Goal: Task Accomplishment & Management: Use online tool/utility

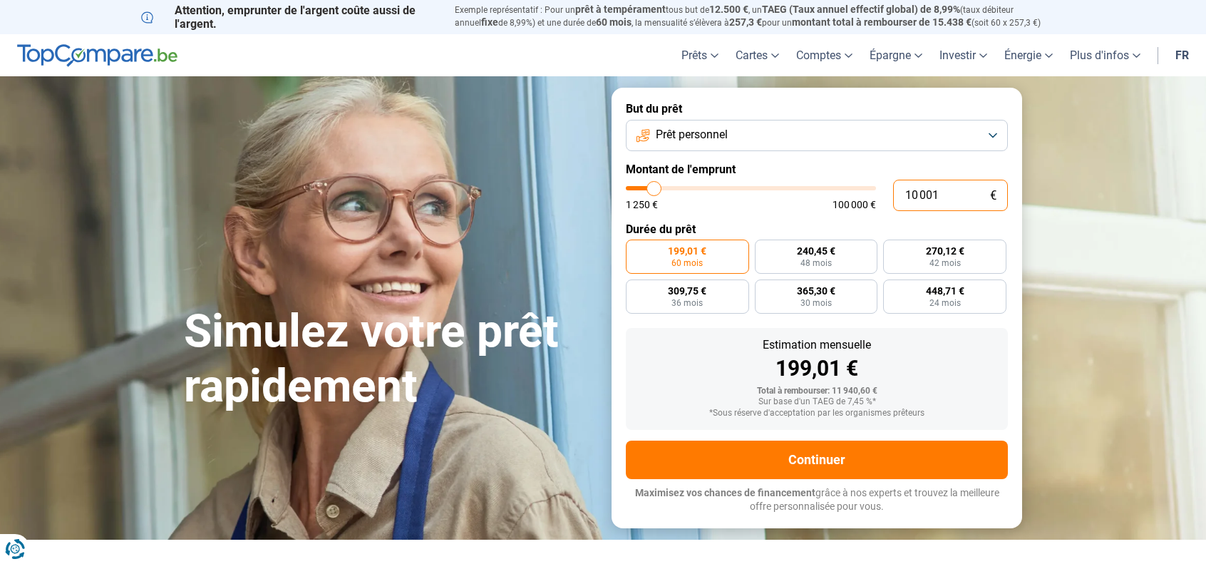
drag, startPoint x: 939, startPoint y: 194, endPoint x: 814, endPoint y: 215, distance: 126.4
click at [814, 215] on form "But du prêt Prêt personnel Montant de l'emprunt 10 001 € 1 250 € 100 000 € Duré…" at bounding box center [817, 308] width 411 height 440
type input "2"
type input "1250"
type input "20"
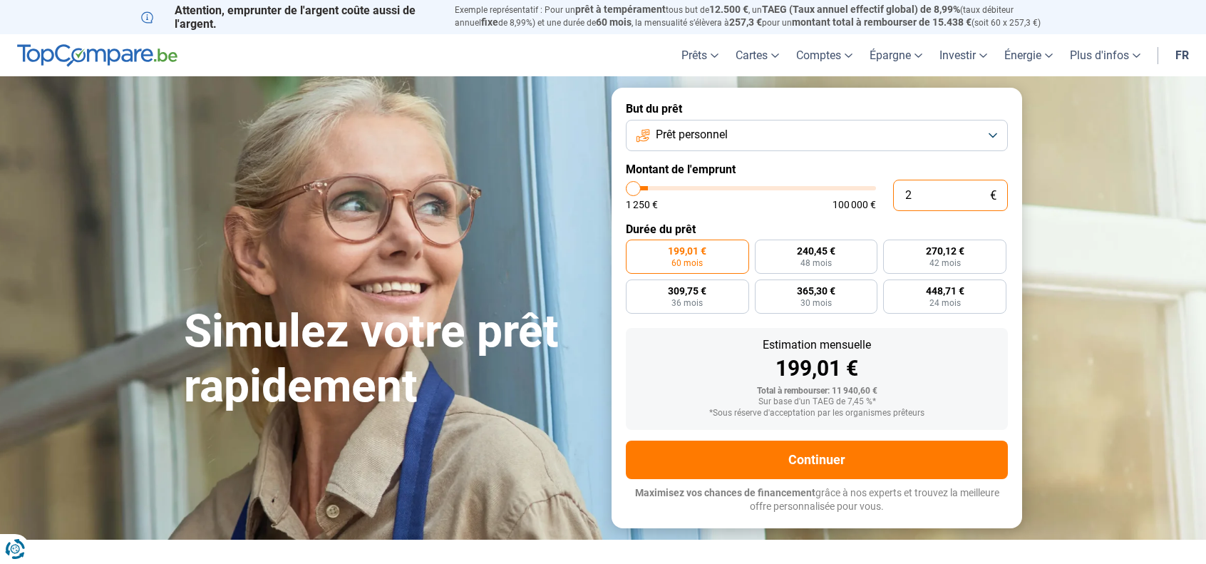
type input "1250"
type input "200"
type input "1250"
type input "2 000"
type input "2000"
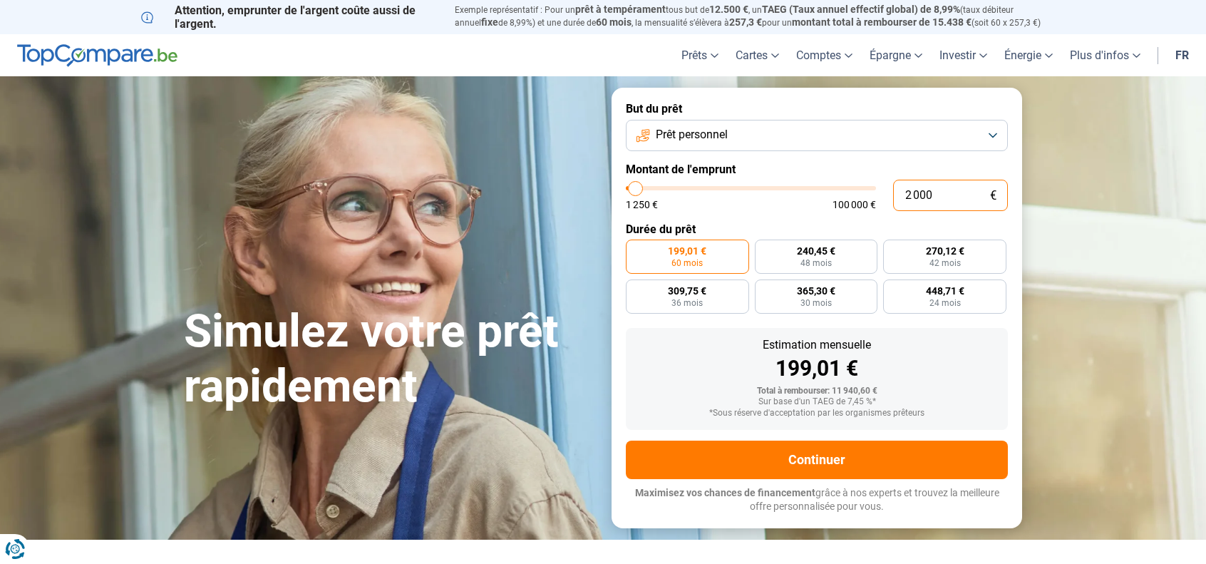
type input "20 000"
type input "20000"
radio input "false"
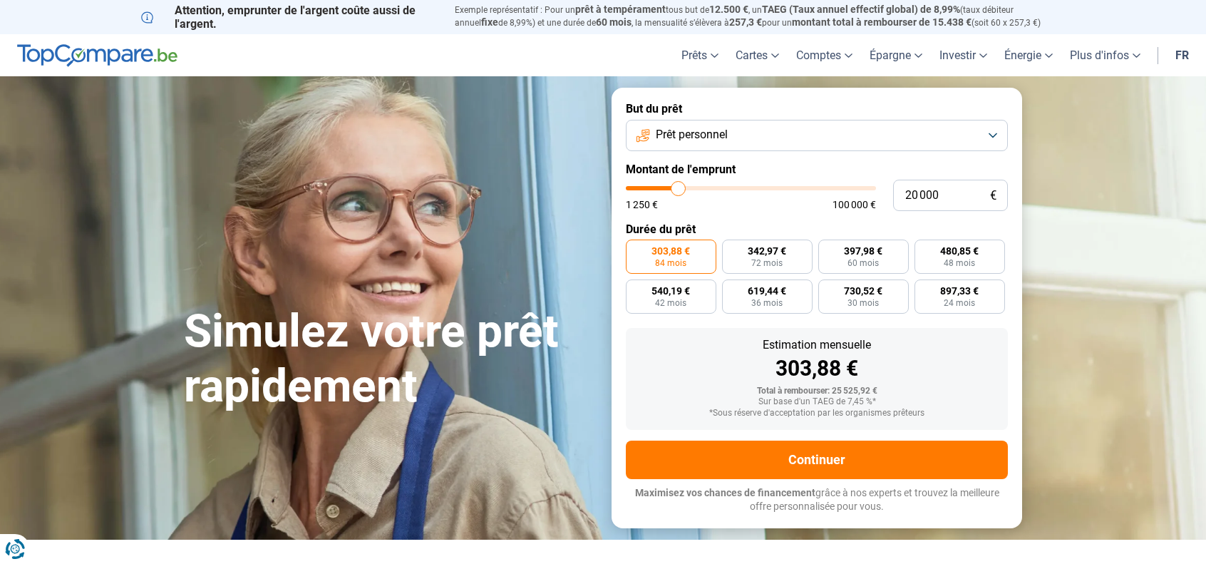
click at [835, 135] on button "Prêt personnel" at bounding box center [817, 135] width 382 height 31
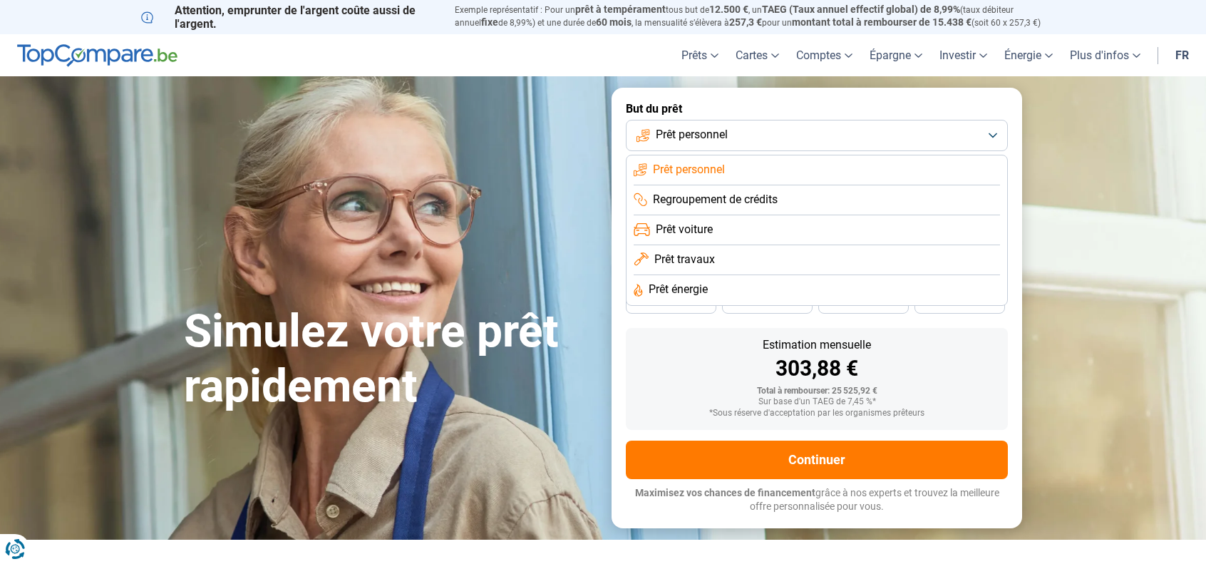
click at [835, 135] on button "Prêt personnel" at bounding box center [817, 135] width 382 height 31
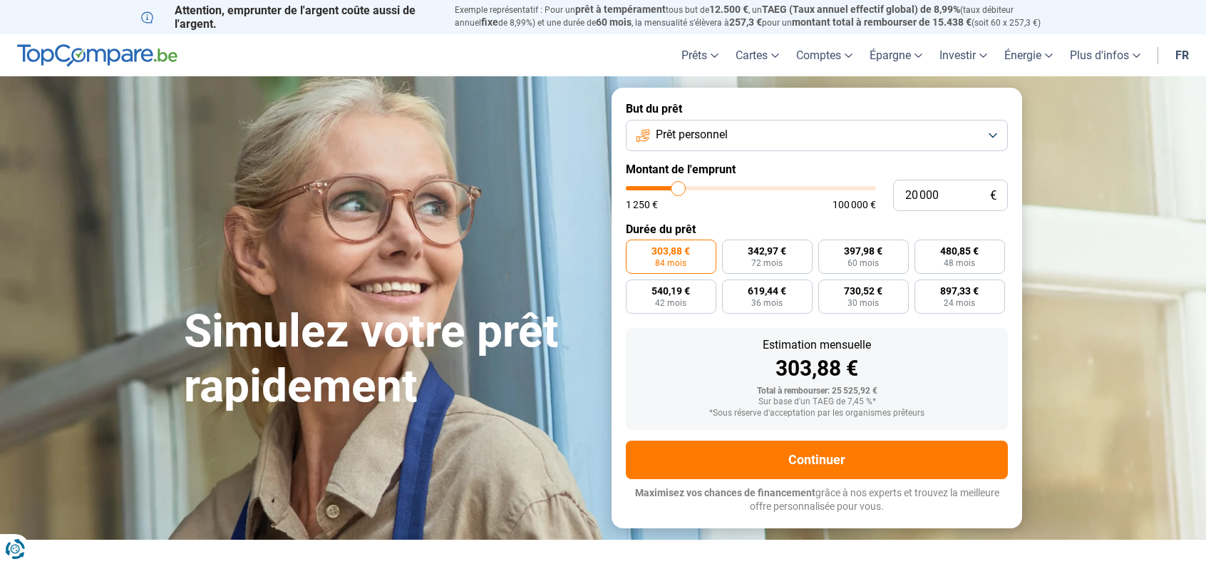
click at [835, 135] on button "Prêt personnel" at bounding box center [817, 135] width 382 height 31
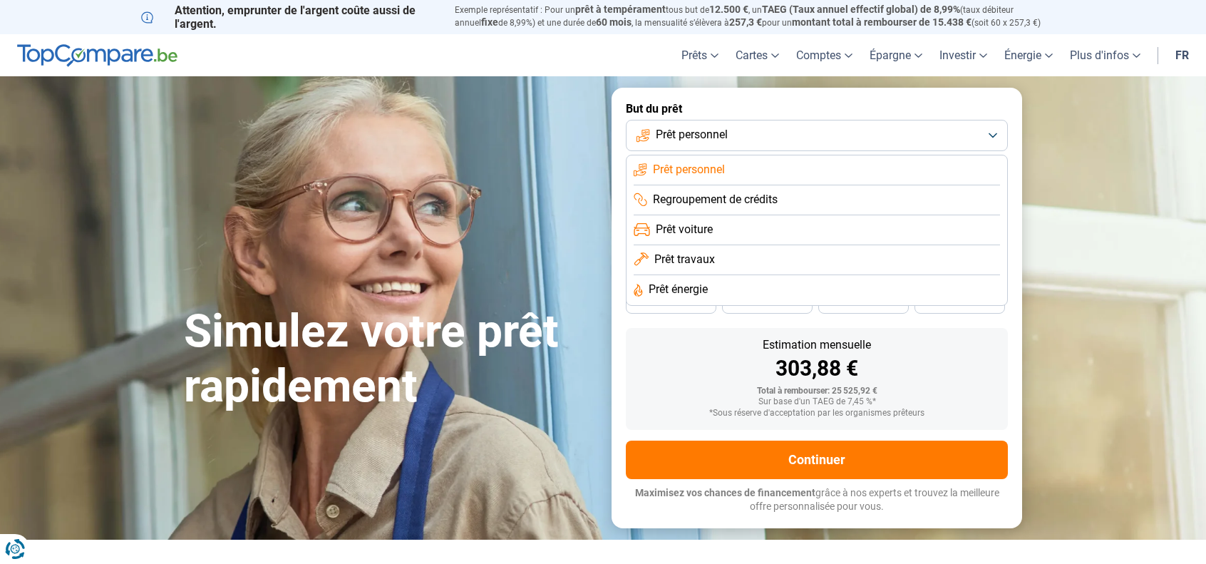
click at [835, 135] on button "Prêt personnel" at bounding box center [817, 135] width 382 height 31
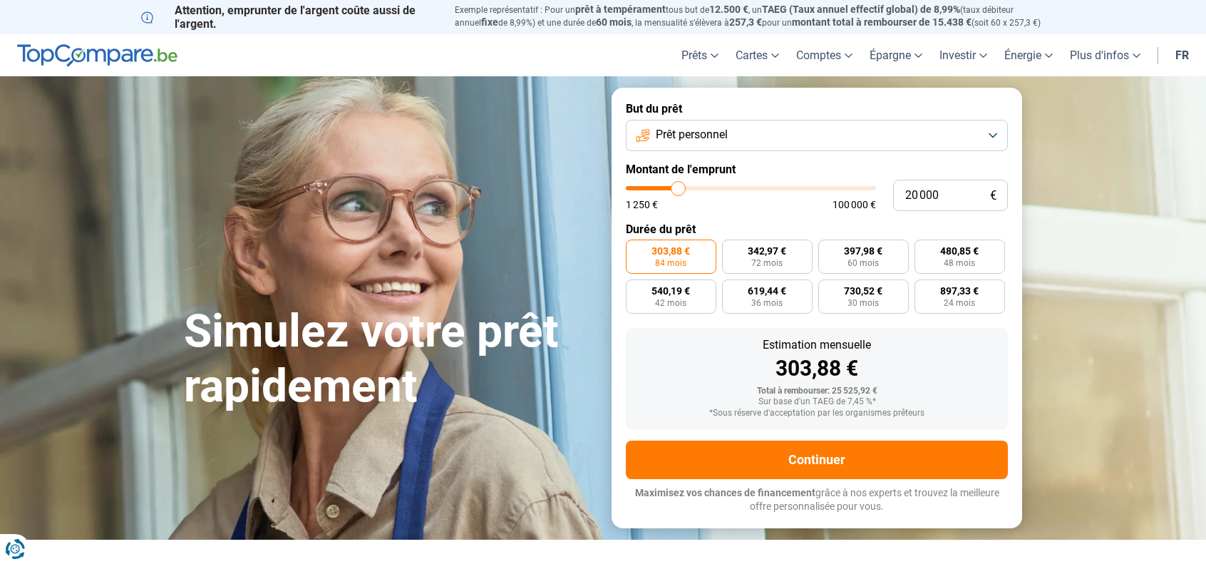
click at [674, 252] on span "303,88 €" at bounding box center [671, 251] width 38 height 10
click at [635, 249] on input "303,88 € 84 mois" at bounding box center [630, 244] width 9 height 9
click at [920, 193] on input "20 000" at bounding box center [950, 195] width 115 height 31
type input "2 000"
type input "2000"
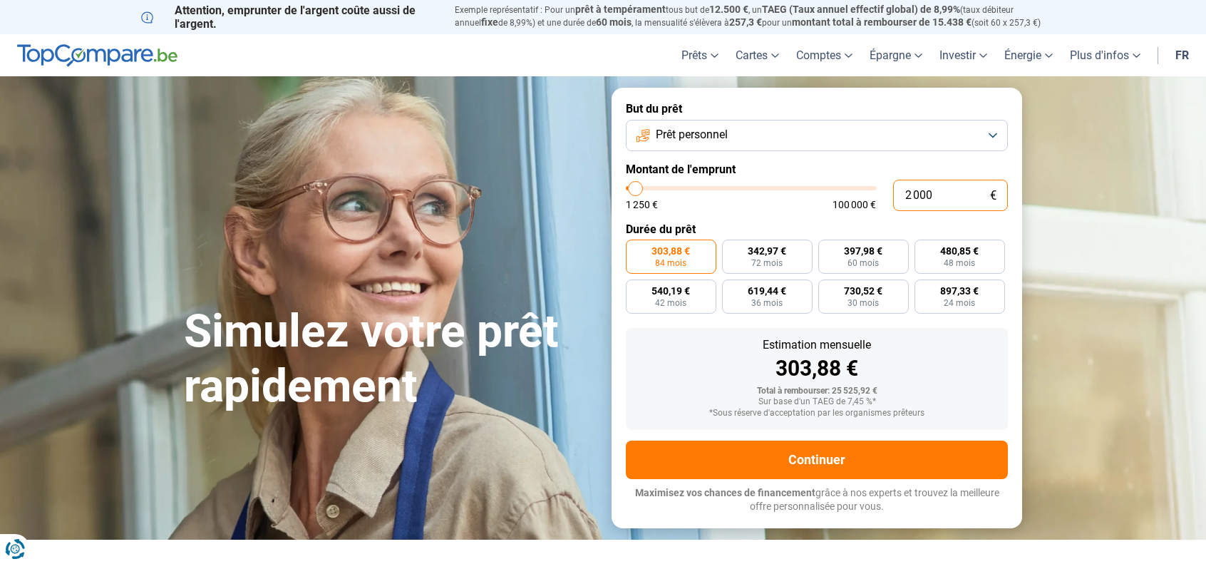
type input "25 000"
type input "25000"
radio input "false"
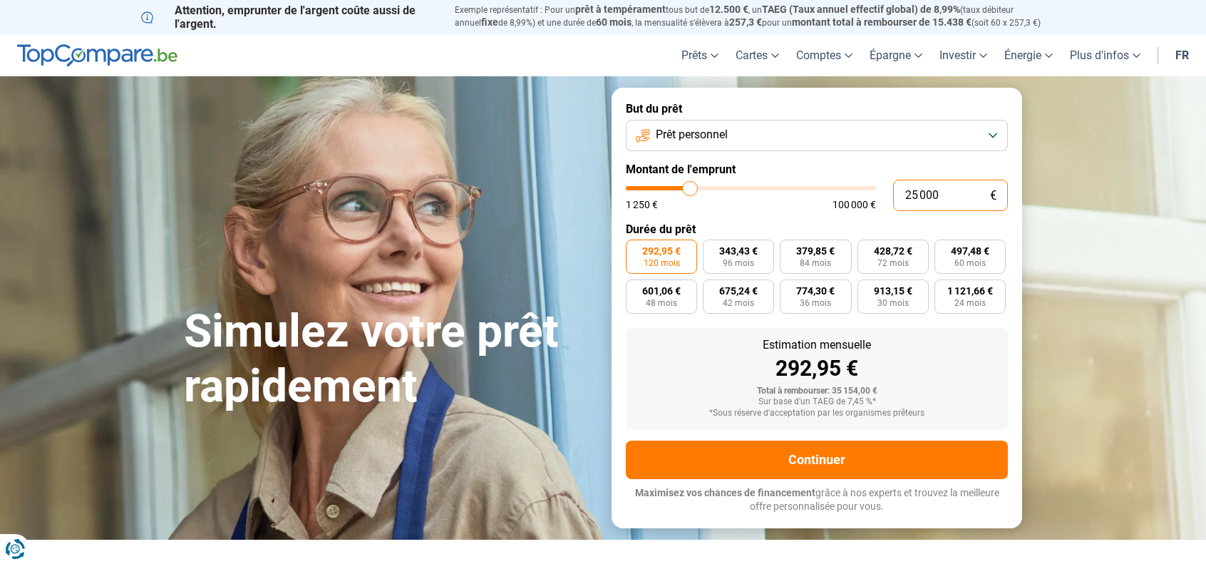
type input "25 000"
click at [652, 256] on span "292,95 €" at bounding box center [661, 251] width 38 height 10
click at [635, 249] on input "292,95 € 120 mois" at bounding box center [630, 244] width 9 height 9
drag, startPoint x: 880, startPoint y: 398, endPoint x: 747, endPoint y: 393, distance: 132.7
click at [747, 393] on div "Total à rembourser: 35 154,00 € Sur base d'un TAEG de 7,45 %* *Sous réserve d'a…" at bounding box center [816, 402] width 359 height 32
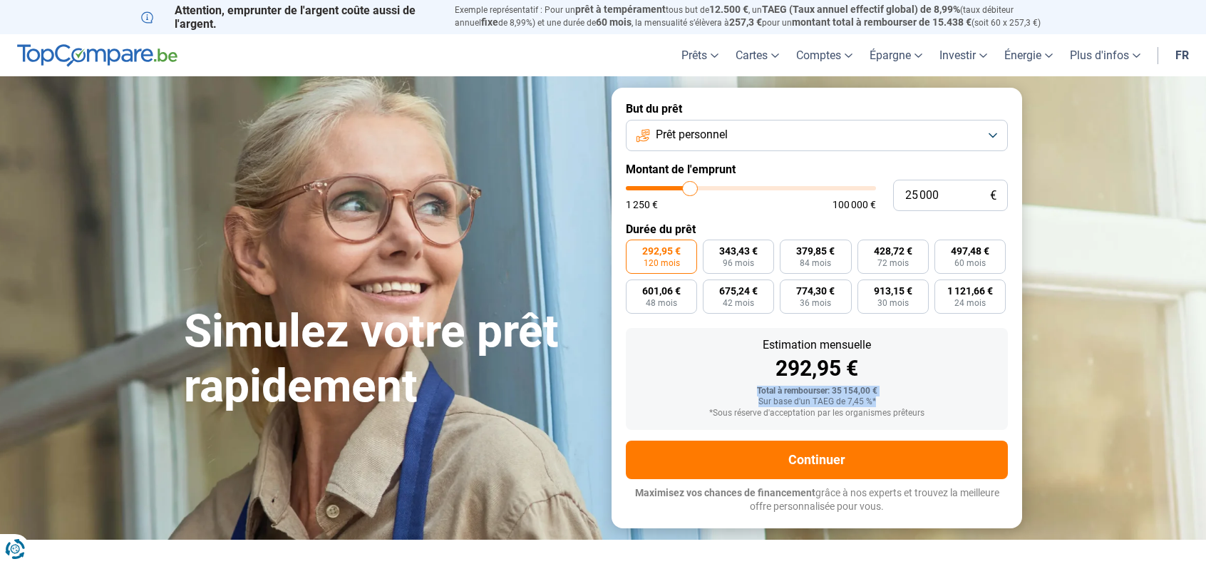
click at [656, 382] on div "Estimation mensuelle 292,95 € Total à rembourser: 35 154,00 € Sur base d'un TAE…" at bounding box center [817, 379] width 382 height 102
click at [800, 133] on button "Prêt personnel" at bounding box center [817, 135] width 382 height 31
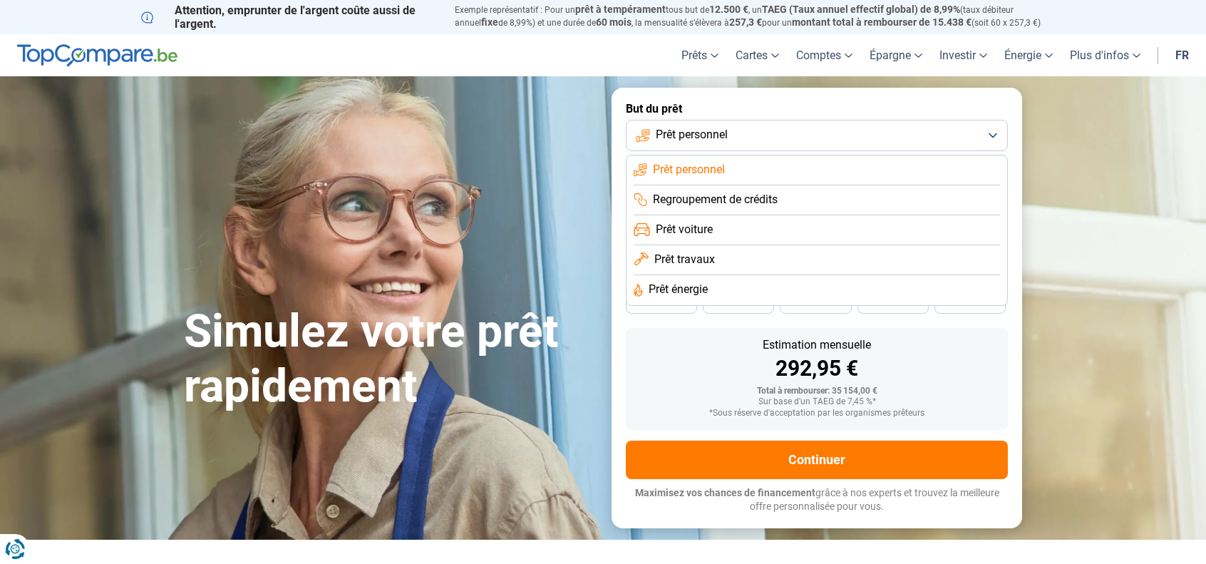
click at [689, 383] on div "Estimation mensuelle 292,95 € Total à rembourser: 35 154,00 € Sur base d'un TAE…" at bounding box center [817, 379] width 382 height 102
